Goal: Task Accomplishment & Management: Use online tool/utility

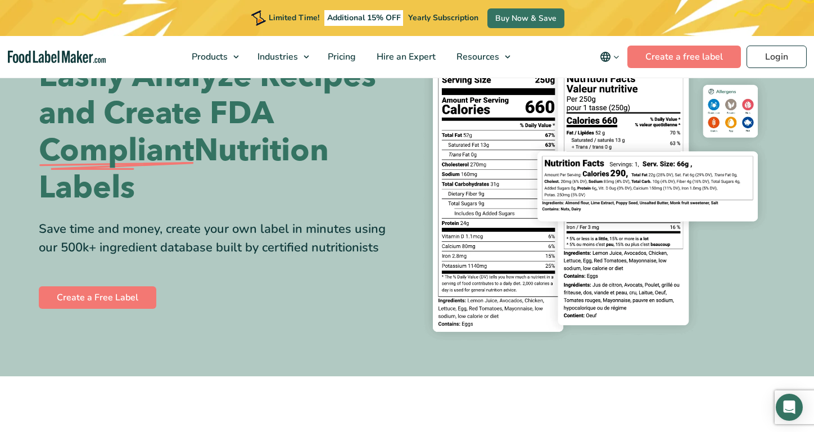
scroll to position [83, 0]
click at [352, 55] on span "Pricing" at bounding box center [341, 57] width 33 height 12
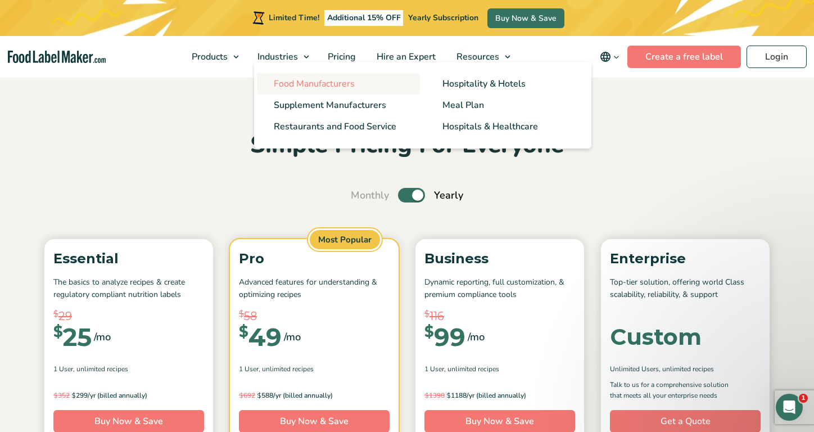
click at [307, 87] on span "Food Manufacturers" at bounding box center [314, 84] width 81 height 12
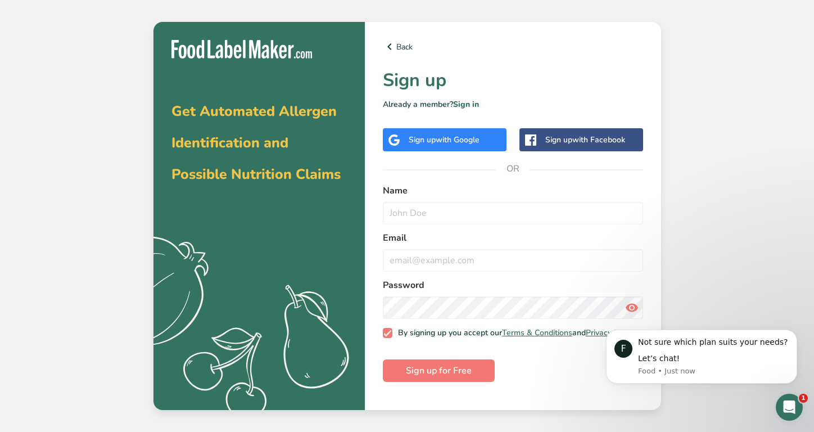
click at [468, 143] on span "with Google" at bounding box center [458, 139] width 44 height 11
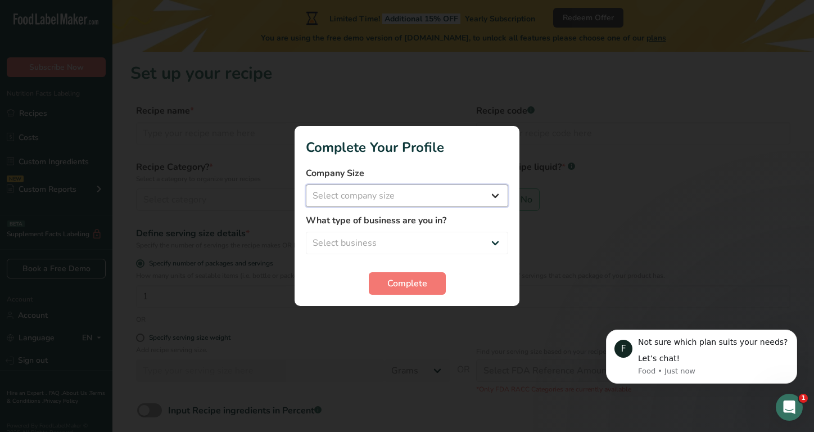
select select "1"
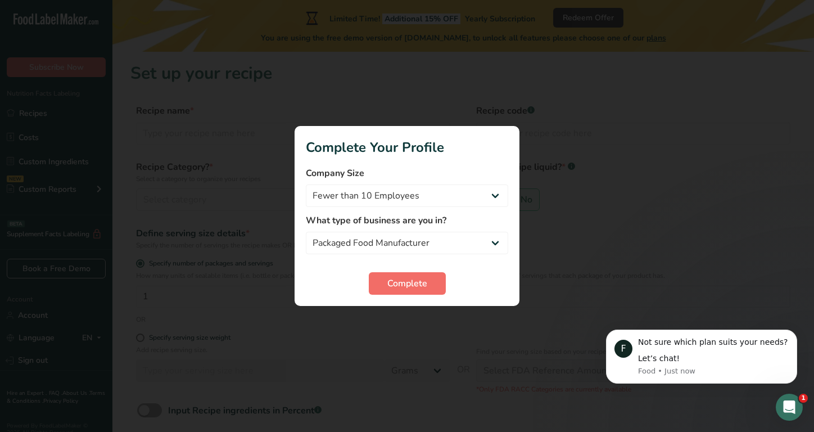
click at [402, 288] on span "Complete" at bounding box center [408, 283] width 40 height 13
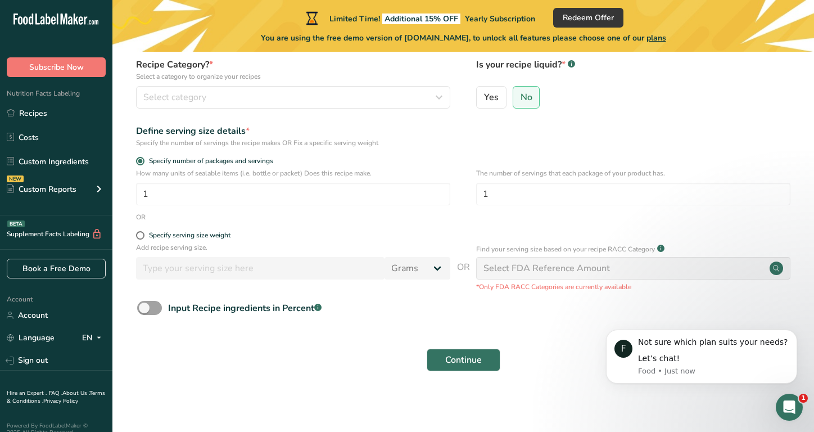
scroll to position [102, 0]
click at [640, 272] on div "Select FDA Reference Amount" at bounding box center [633, 269] width 314 height 22
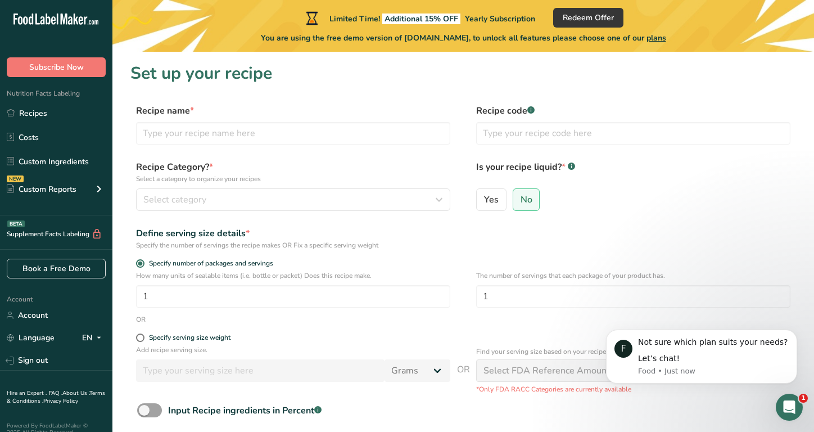
scroll to position [0, 0]
